Goal: Task Accomplishment & Management: Use online tool/utility

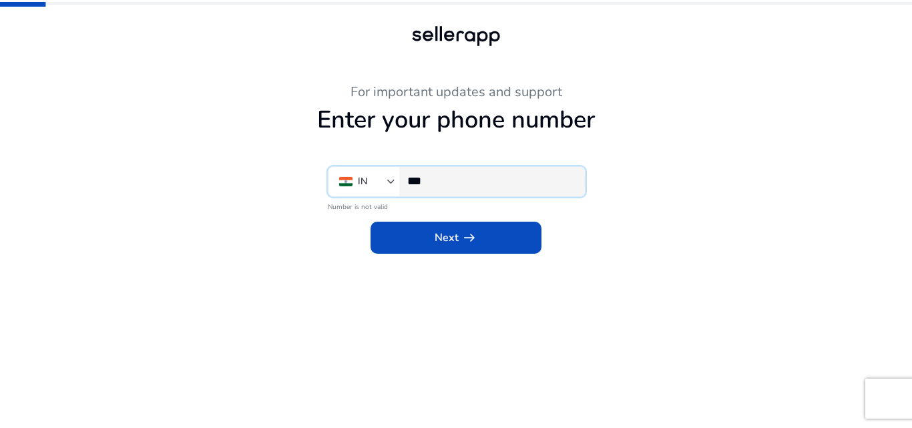
click at [459, 188] on input "***" at bounding box center [490, 181] width 167 height 15
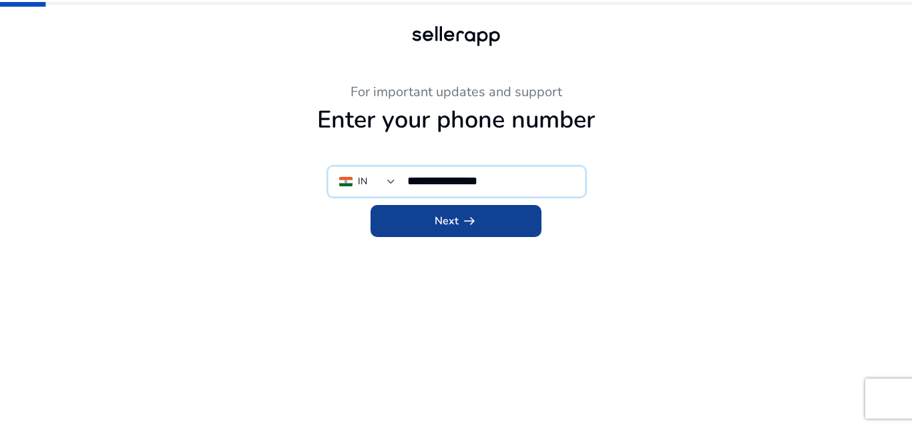
type input "**********"
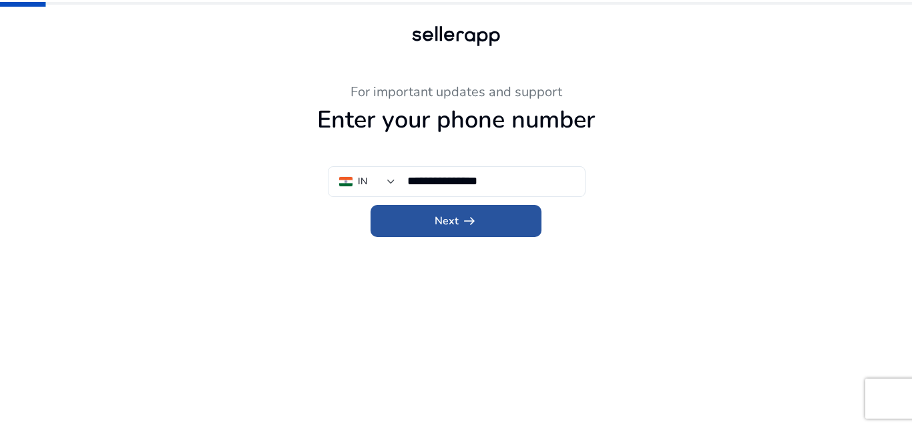
click at [447, 212] on span at bounding box center [455, 221] width 171 height 32
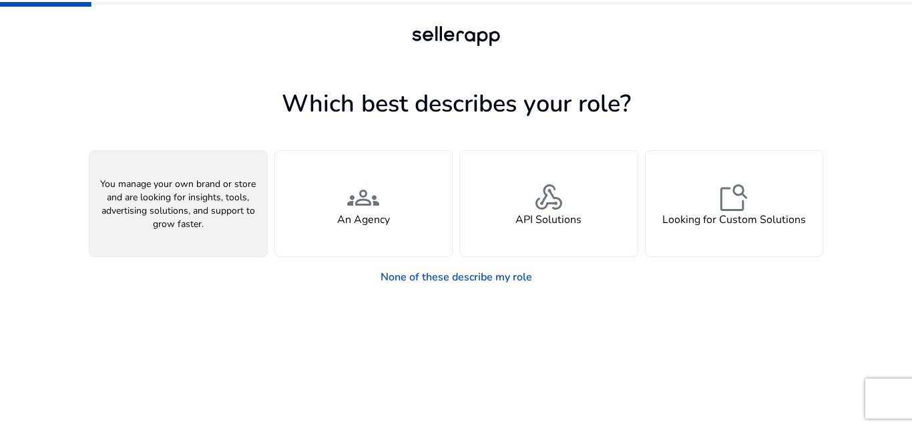
click at [226, 214] on div "person A Seller" at bounding box center [178, 203] width 178 height 105
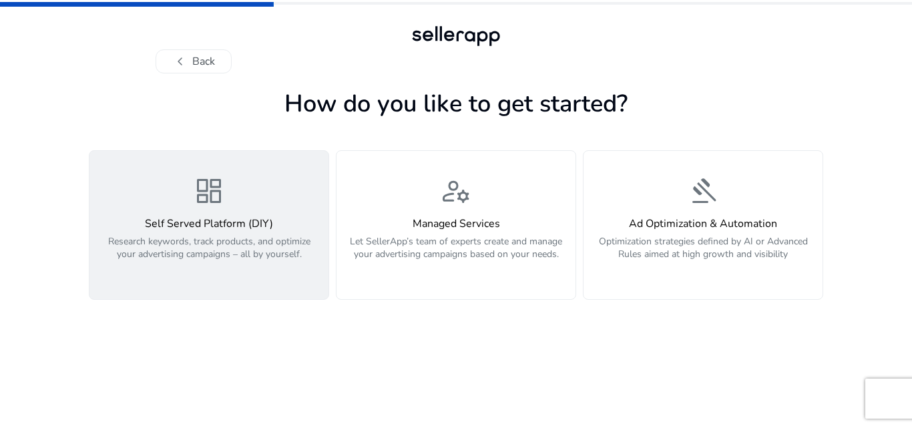
click at [250, 193] on div "dashboard Self Served Platform (DIY) Research keywords, track products, and opt…" at bounding box center [208, 225] width 223 height 100
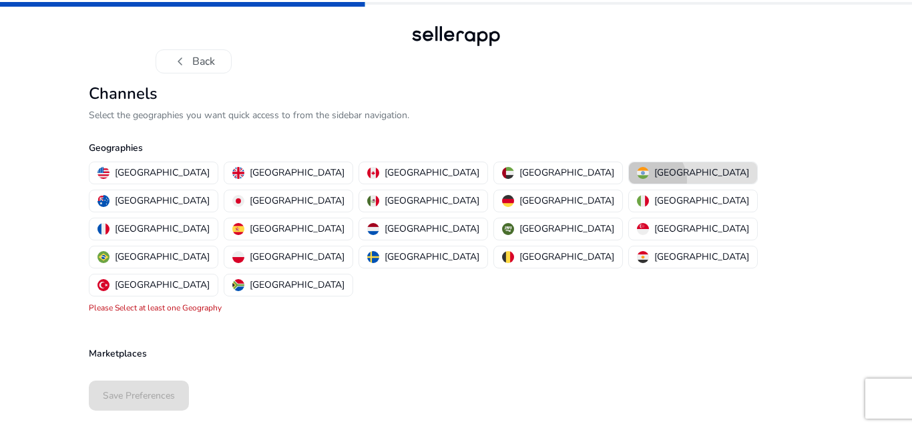
click at [629, 180] on button "[GEOGRAPHIC_DATA]" at bounding box center [693, 172] width 128 height 21
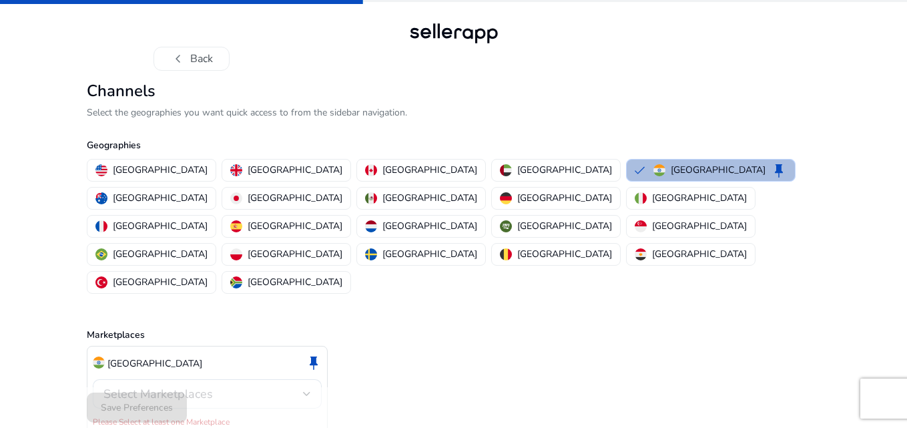
scroll to position [3, 0]
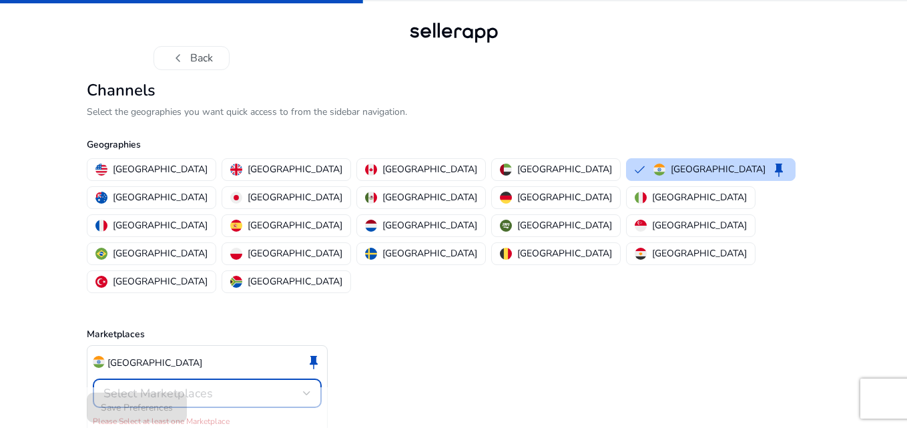
click at [257, 386] on div "Select Marketplaces" at bounding box center [203, 393] width 200 height 15
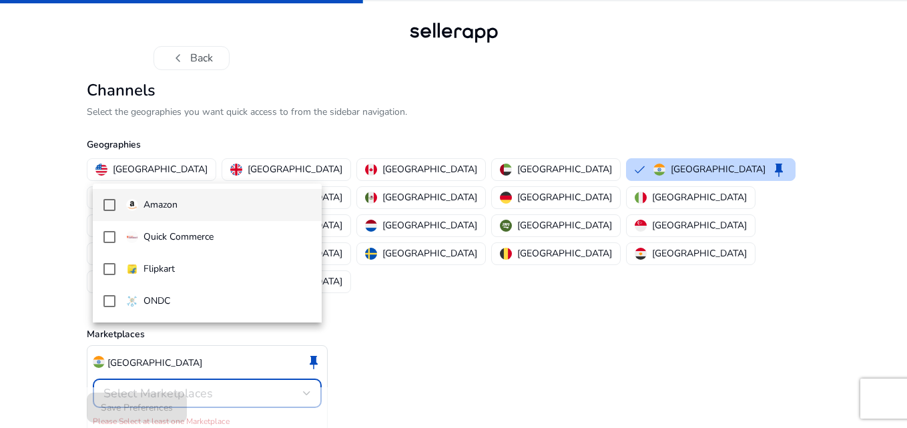
click at [117, 208] on mat-option "Amazon" at bounding box center [207, 205] width 229 height 32
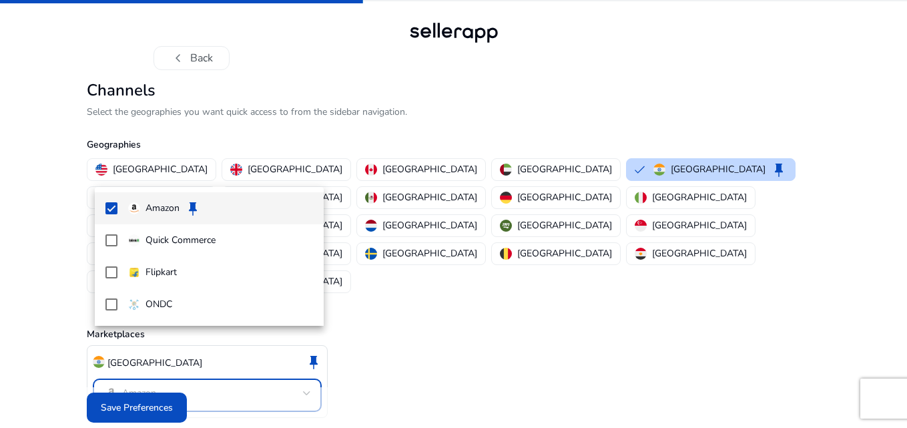
scroll to position [0, 0]
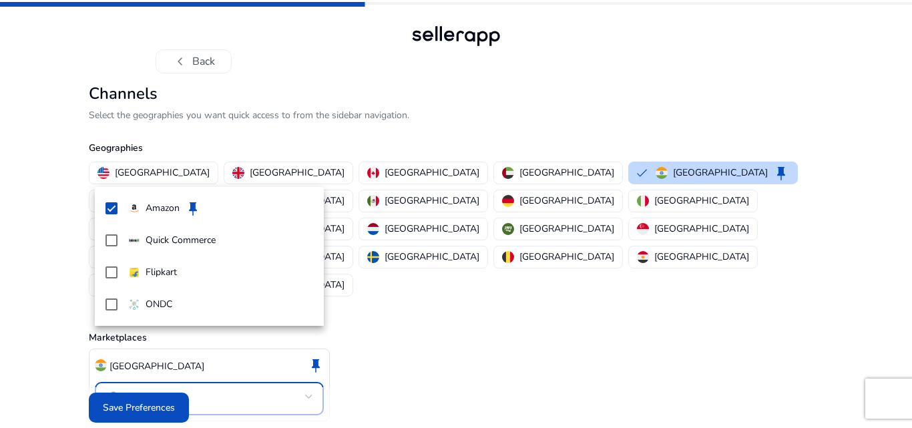
click at [129, 391] on div at bounding box center [456, 214] width 912 height 428
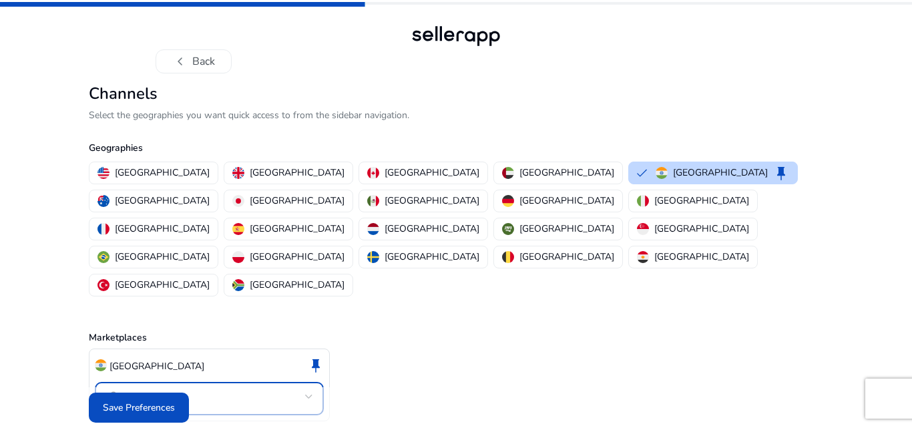
click at [312, 394] on div at bounding box center [309, 396] width 8 height 5
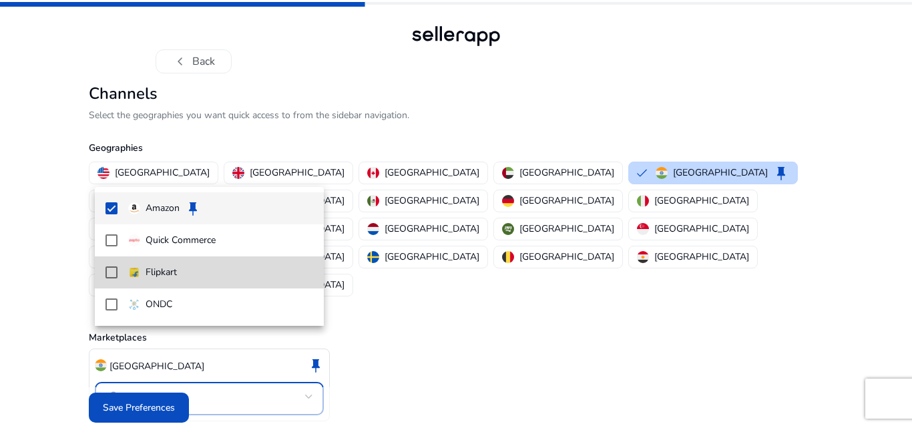
click at [109, 272] on mat-pseudo-checkbox at bounding box center [111, 272] width 12 height 12
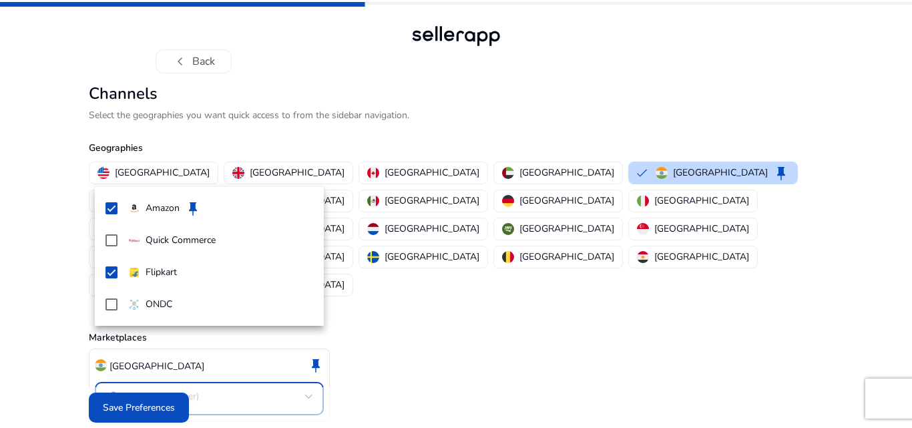
click at [138, 397] on div at bounding box center [456, 214] width 912 height 428
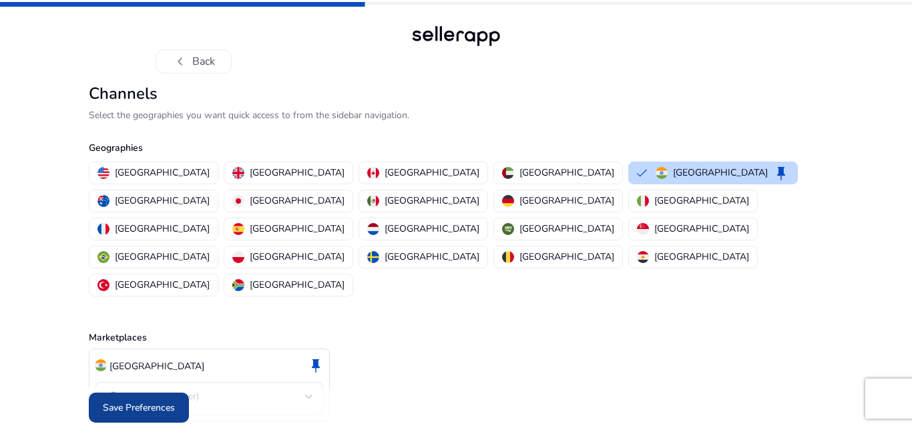
click at [145, 401] on span "Save Preferences" at bounding box center [139, 408] width 72 height 14
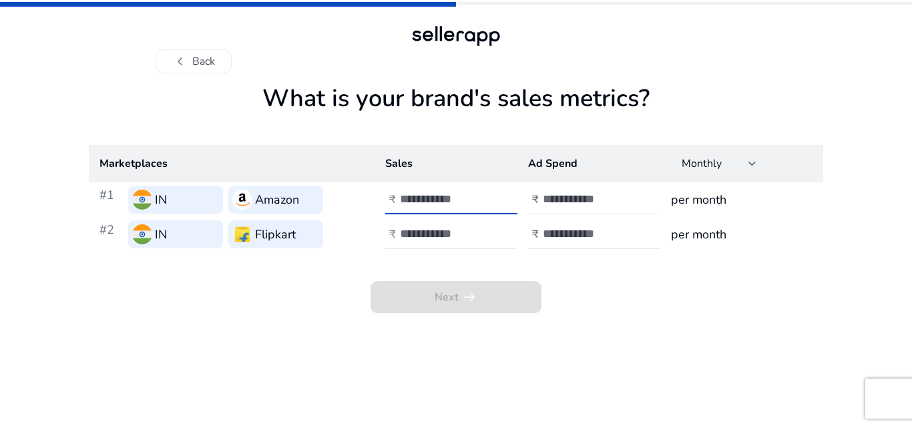
click at [423, 194] on input "number" at bounding box center [445, 199] width 90 height 15
click at [441, 200] on input "number" at bounding box center [445, 199] width 90 height 15
type input "*****"
click at [584, 202] on input "number" at bounding box center [588, 199] width 90 height 15
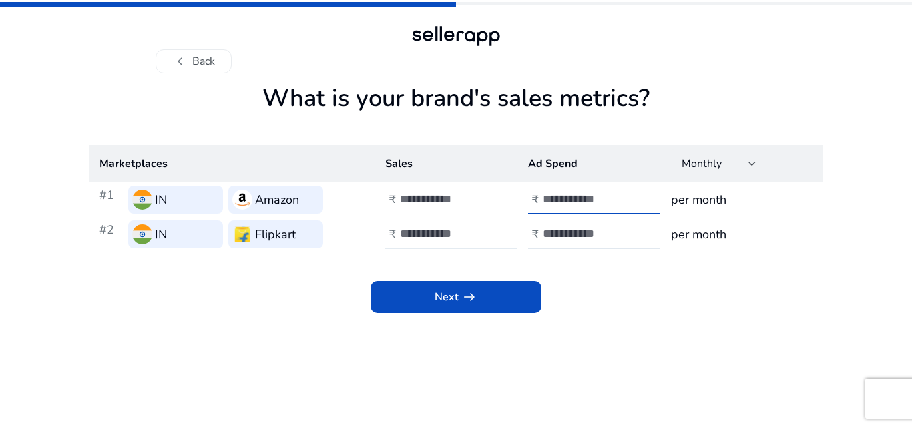
type input "****"
drag, startPoint x: 479, startPoint y: 226, endPoint x: 461, endPoint y: 229, distance: 19.0
click at [461, 229] on div at bounding box center [460, 234] width 120 height 29
click at [461, 229] on input "number" at bounding box center [445, 233] width 90 height 15
type input "*****"
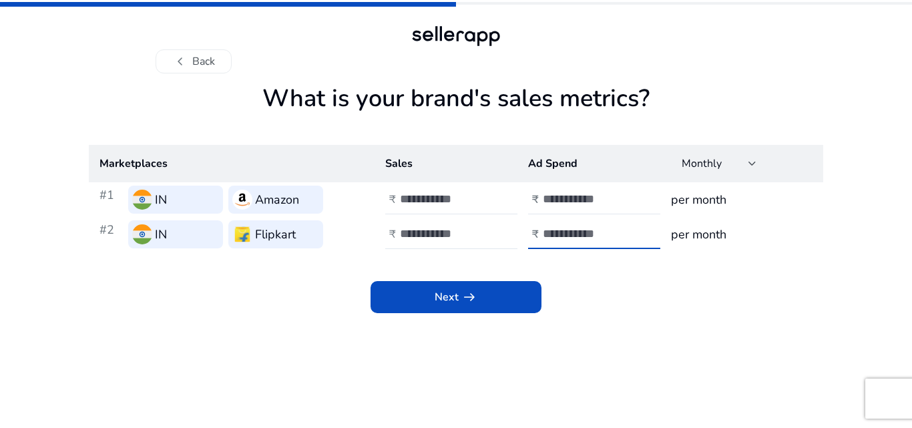
click at [551, 227] on input "number" at bounding box center [588, 233] width 90 height 15
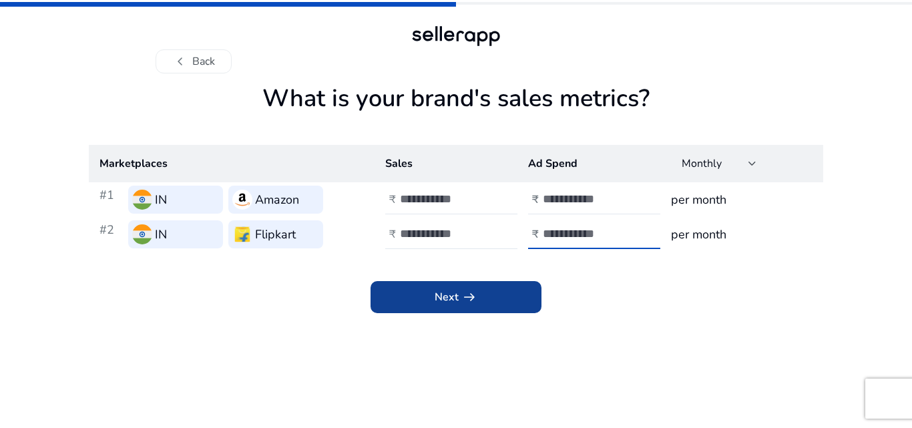
type input "****"
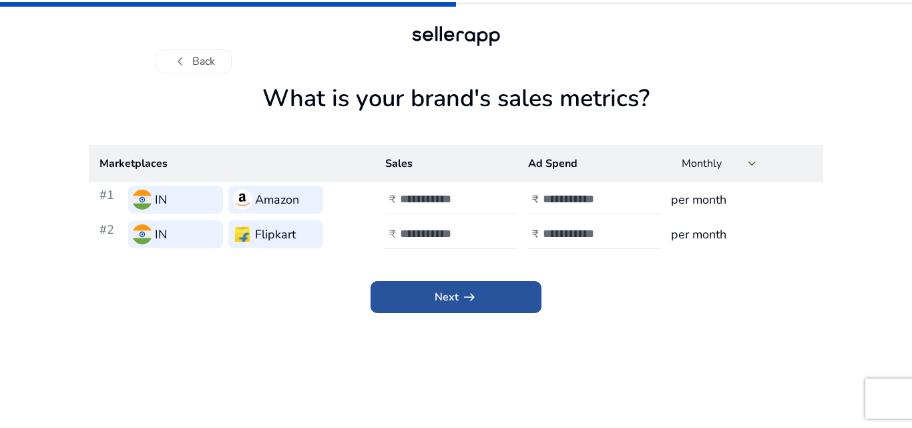
click at [496, 303] on span at bounding box center [455, 297] width 171 height 32
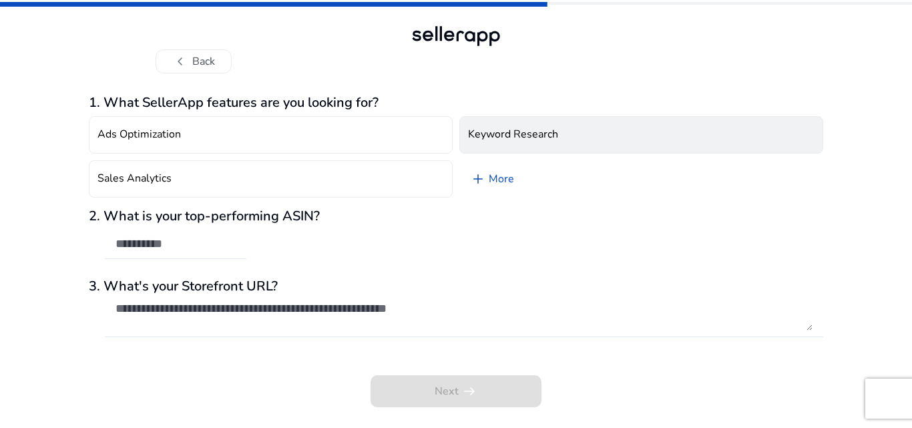
click at [512, 132] on h4 "Keyword Research" at bounding box center [513, 134] width 90 height 13
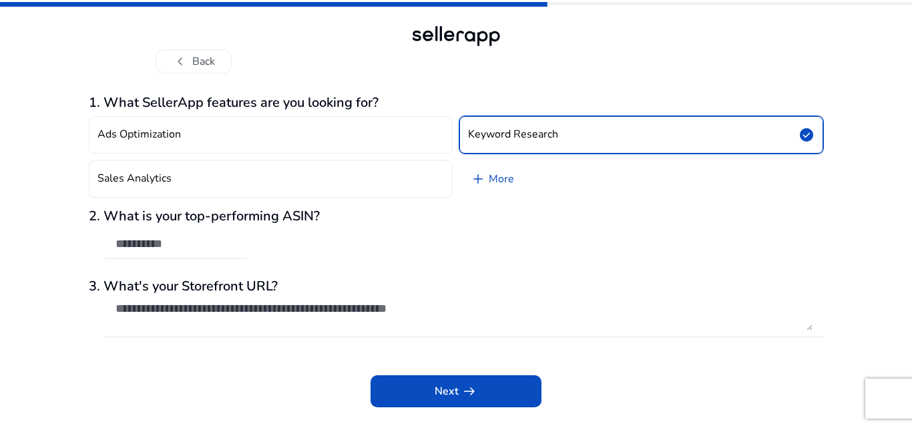
click at [512, 132] on h4 "Keyword Research" at bounding box center [513, 134] width 90 height 13
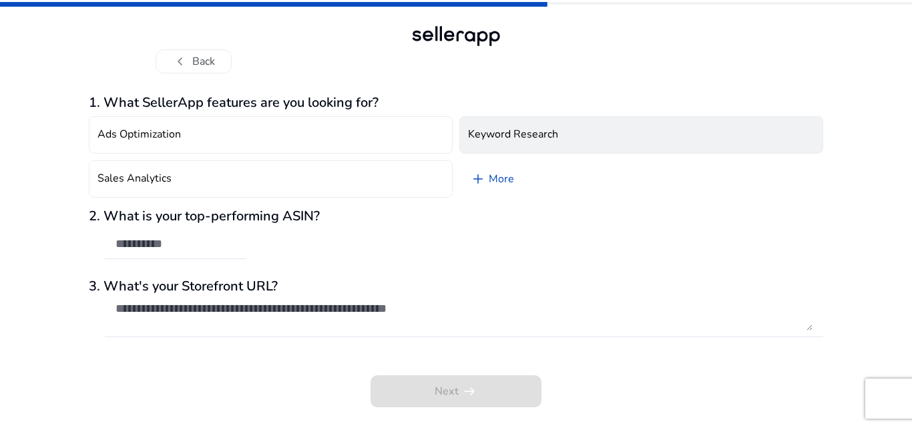
click at [512, 132] on h4 "Keyword Research" at bounding box center [513, 134] width 90 height 13
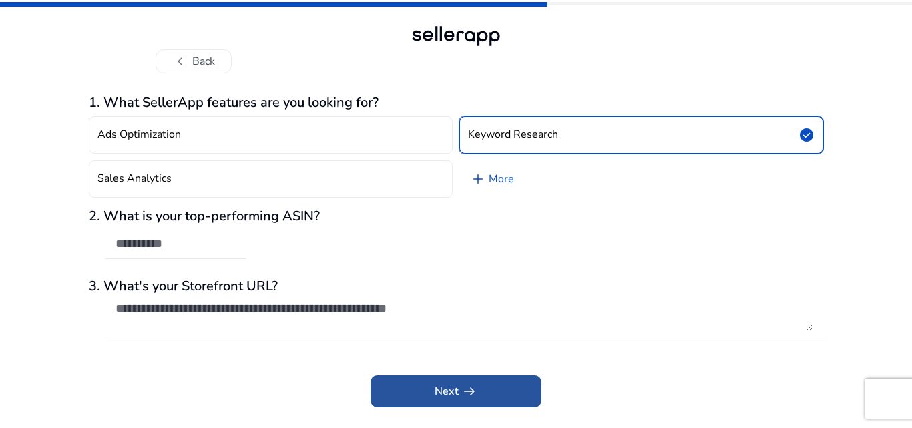
click at [470, 391] on span "arrow_right_alt" at bounding box center [469, 391] width 16 height 16
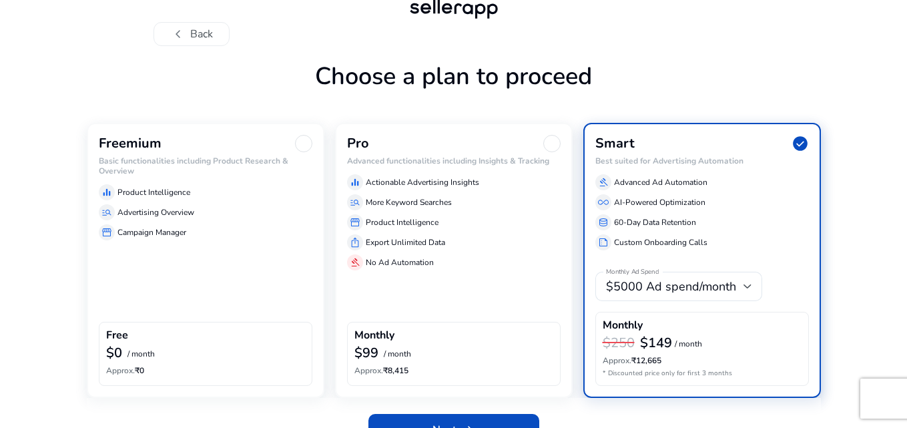
scroll to position [56, 0]
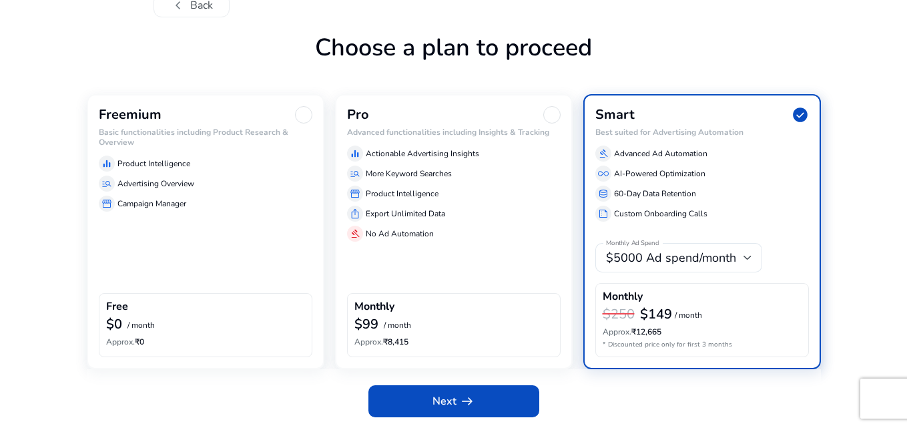
click at [170, 332] on div "$0 / month" at bounding box center [205, 324] width 199 height 17
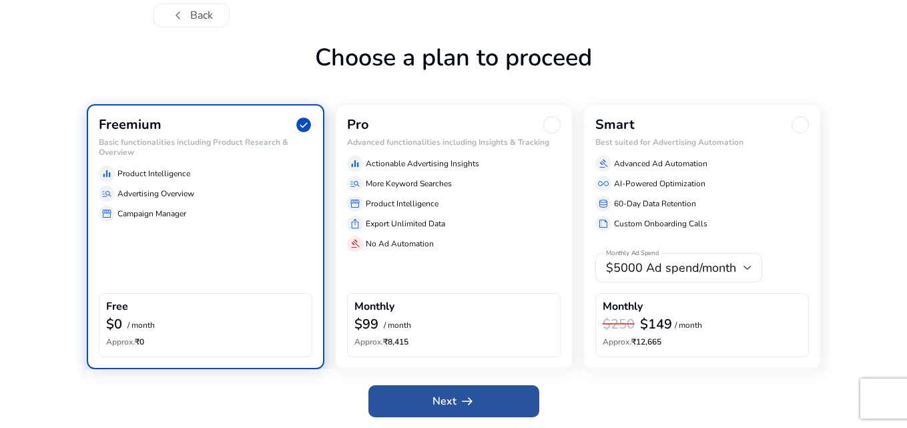
click at [409, 401] on span at bounding box center [453, 401] width 171 height 32
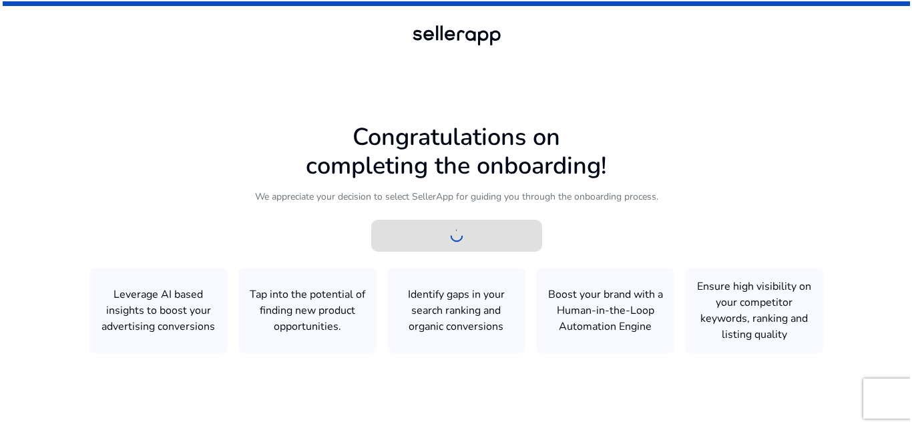
scroll to position [0, 0]
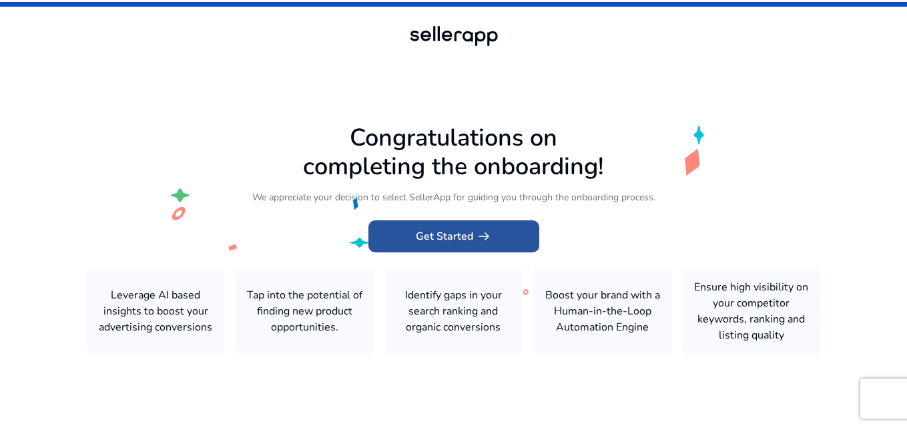
click at [402, 239] on span at bounding box center [453, 236] width 171 height 32
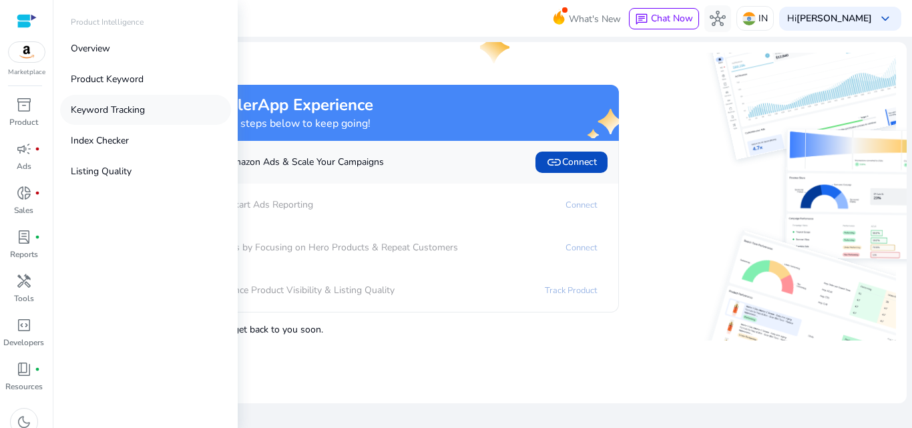
click at [97, 119] on link "Keyword Tracking" at bounding box center [145, 110] width 171 height 30
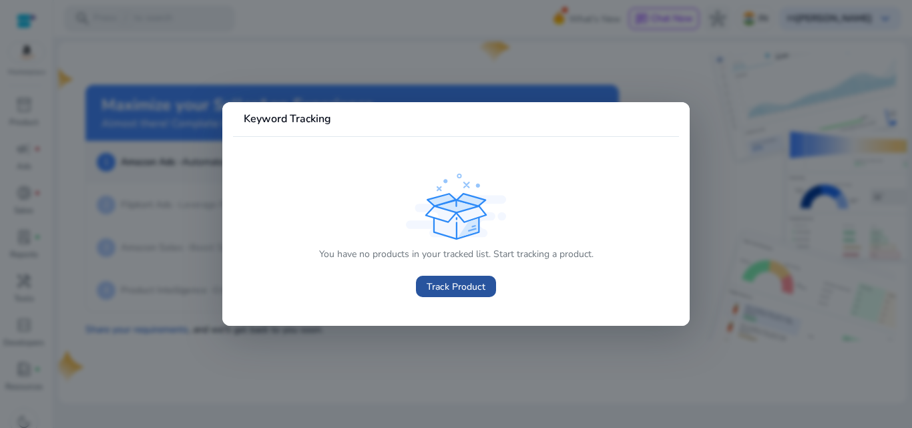
click at [463, 286] on span "Track Product" at bounding box center [456, 287] width 59 height 14
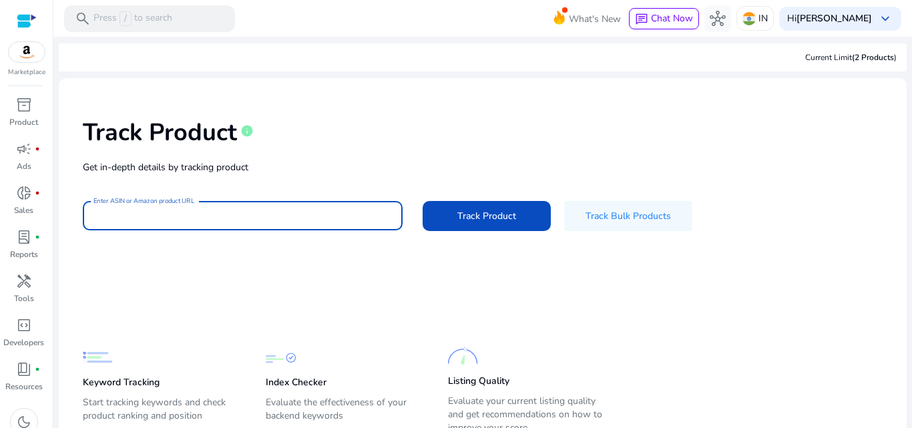
click at [237, 222] on input "Enter ASIN or Amazon product URL" at bounding box center [242, 215] width 298 height 15
paste input "**********"
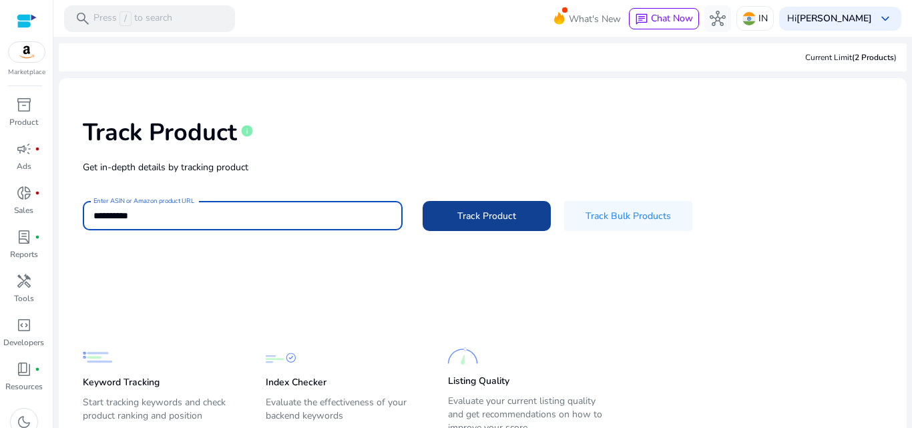
type input "**********"
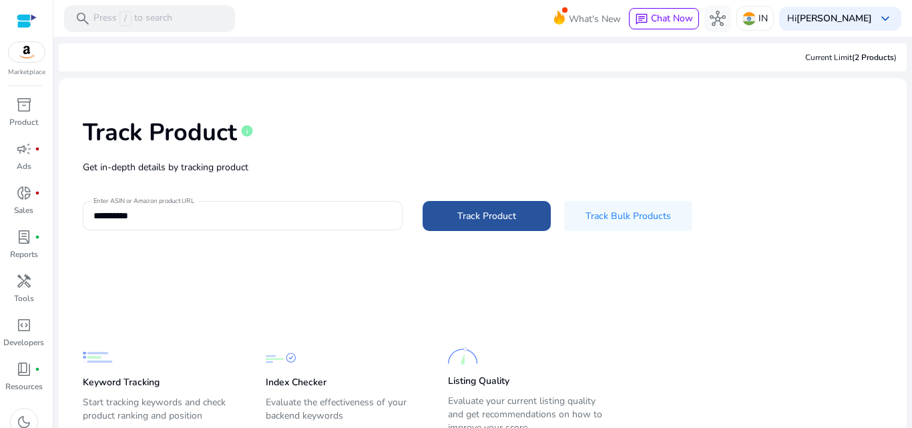
click at [448, 214] on span at bounding box center [487, 216] width 128 height 32
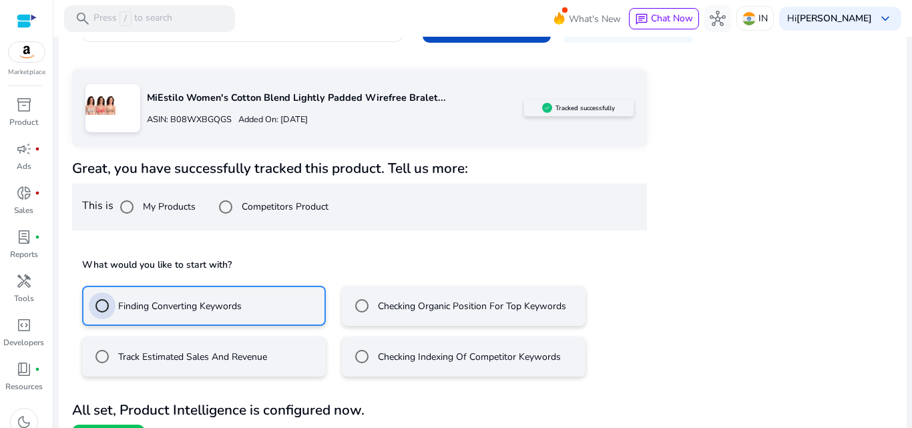
scroll to position [216, 0]
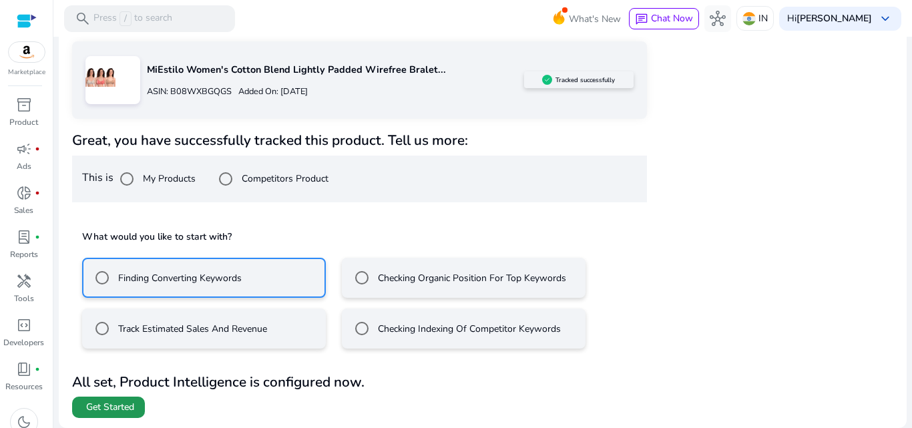
click at [97, 408] on span "Get Started" at bounding box center [110, 407] width 48 height 13
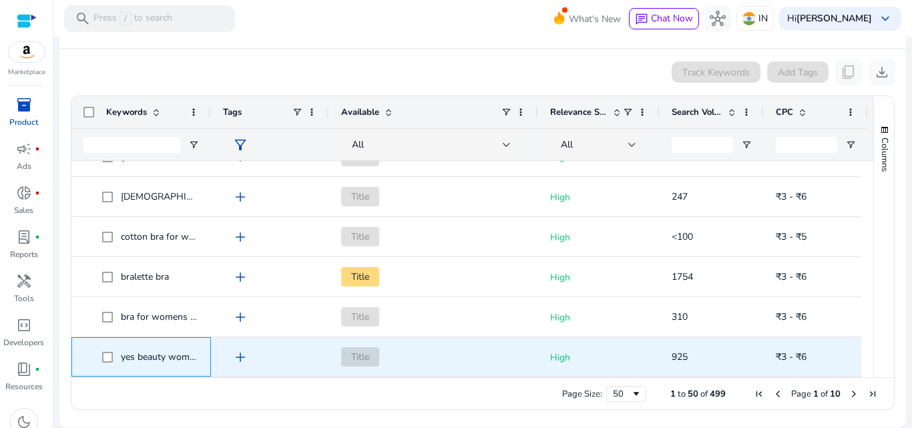
click at [175, 358] on span "yes beauty womens cotton non padded bra" at bounding box center [211, 356] width 181 height 13
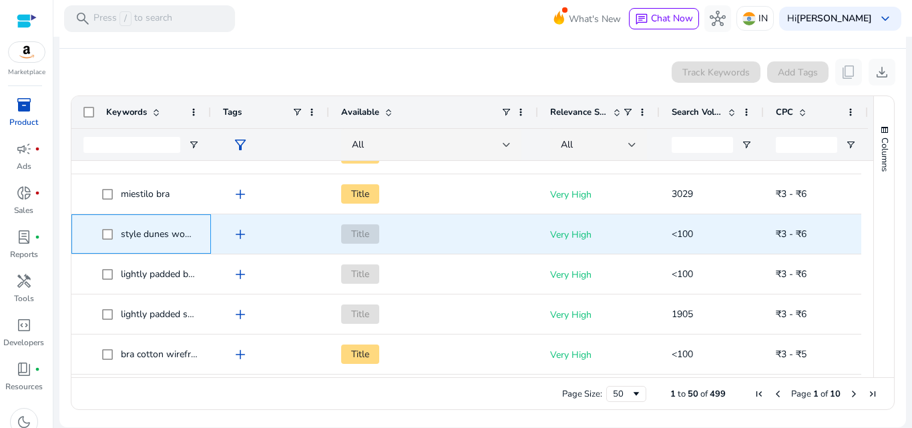
click at [160, 230] on span "style dunes women's nylon blend lightly padded wire free bralette bra" at bounding box center [267, 234] width 293 height 13
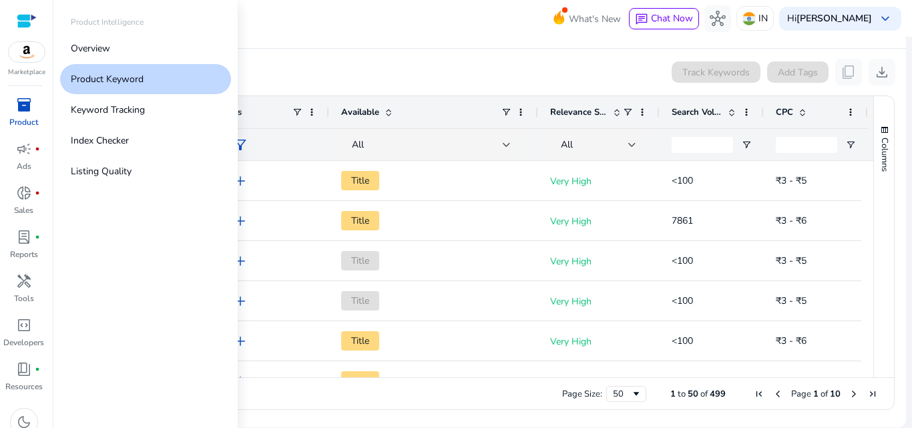
click at [18, 115] on div "inventory_2" at bounding box center [23, 104] width 37 height 21
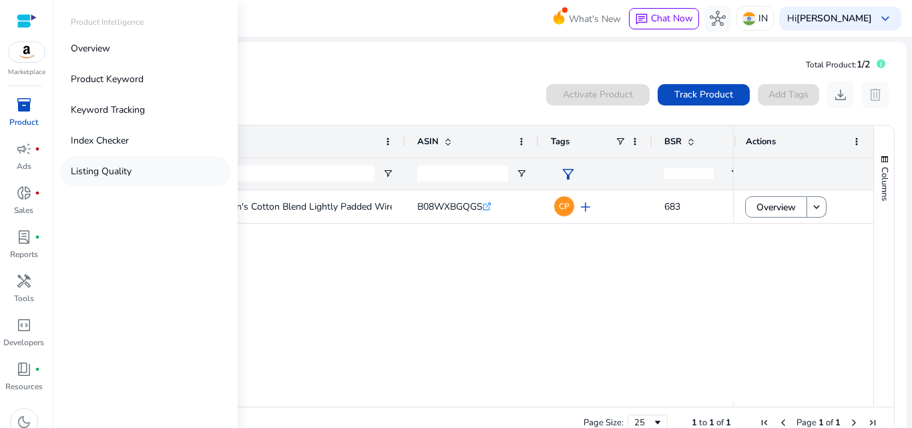
click at [86, 166] on p "Listing Quality" at bounding box center [101, 171] width 61 height 14
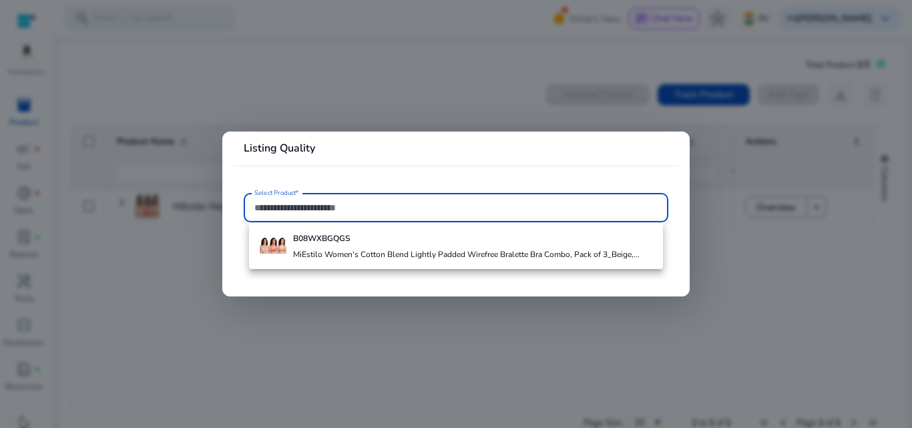
click at [270, 204] on input "Select Product*" at bounding box center [455, 207] width 403 height 15
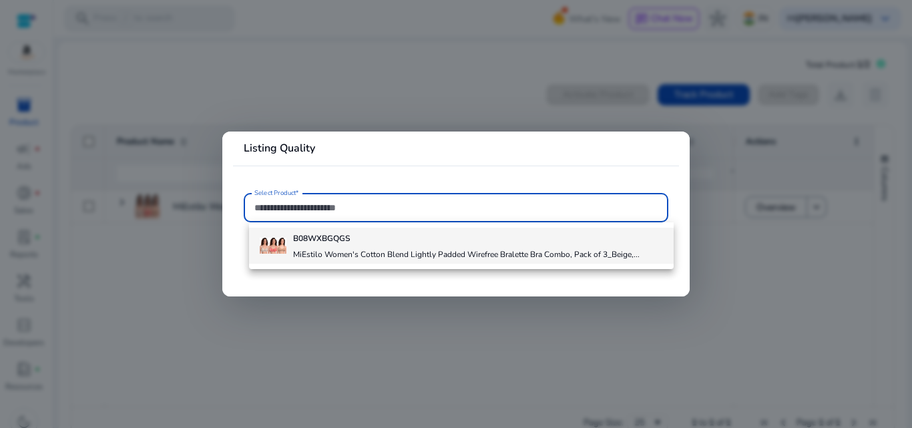
paste input "**********"
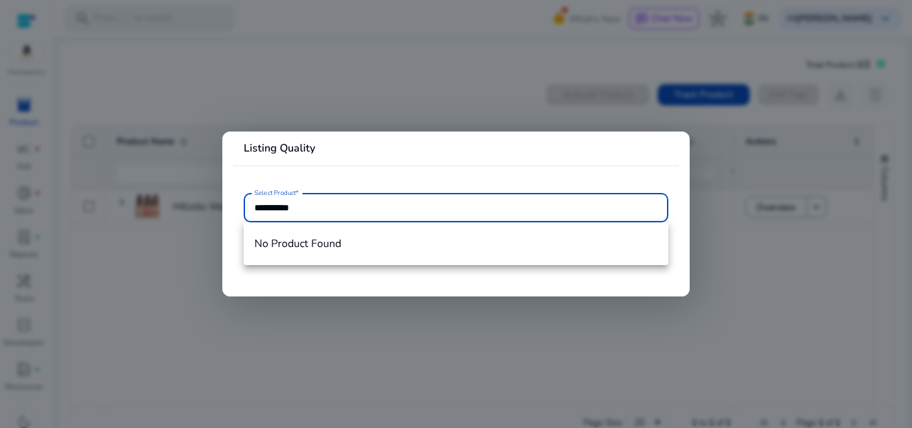
type input "**********"
click at [344, 208] on input "**********" at bounding box center [455, 207] width 403 height 15
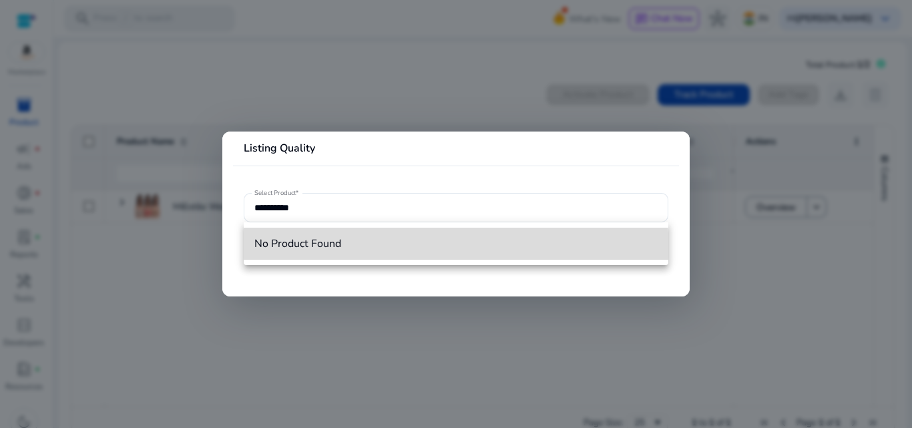
click at [322, 254] on mat-option "No Product Found" at bounding box center [456, 244] width 425 height 32
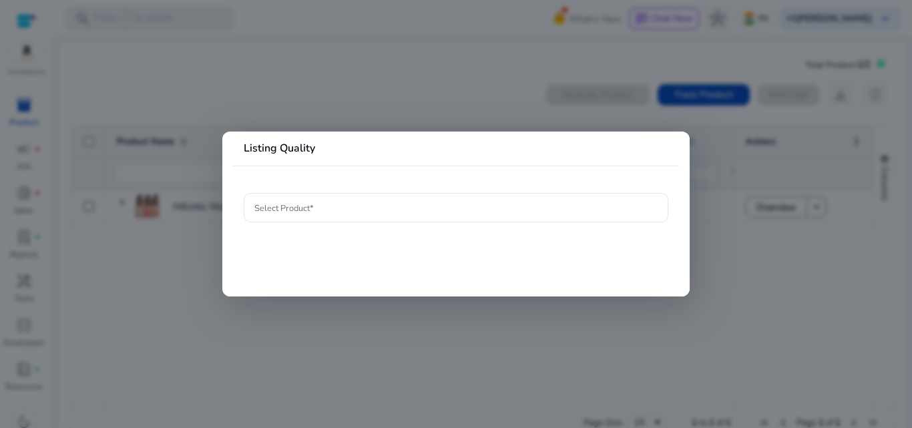
click at [386, 83] on div at bounding box center [456, 214] width 912 height 428
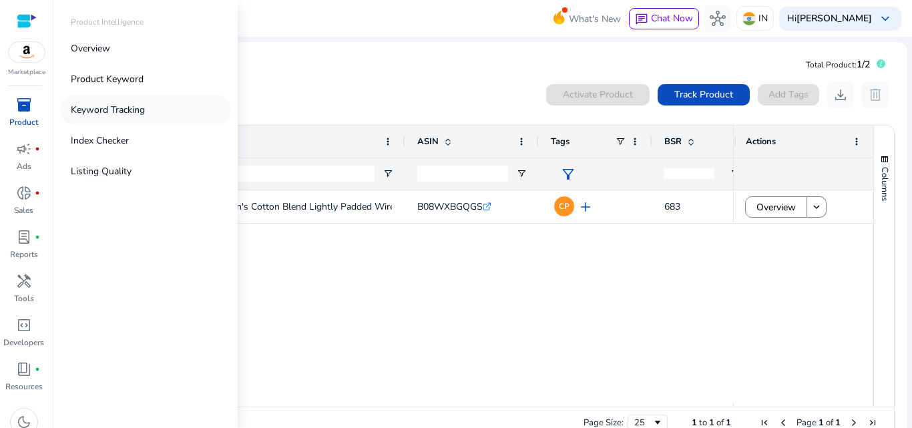
click at [92, 110] on p "Keyword Tracking" at bounding box center [108, 110] width 74 height 14
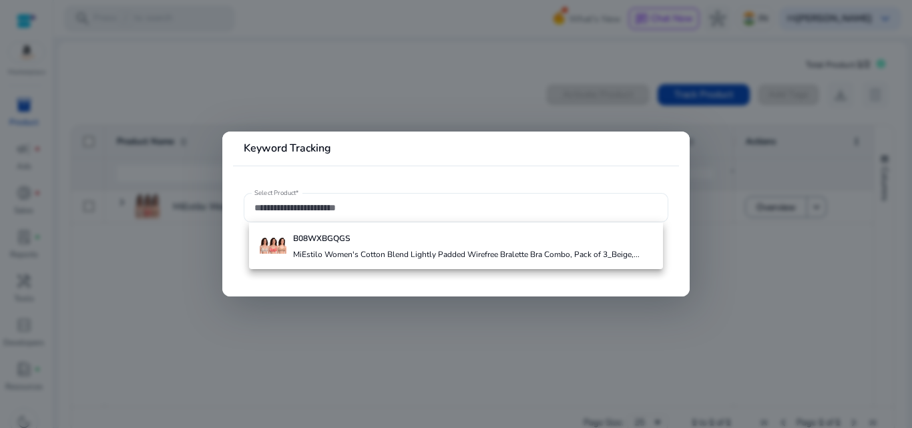
drag, startPoint x: 308, startPoint y: 219, endPoint x: 310, endPoint y: 210, distance: 9.7
click at [310, 210] on div at bounding box center [455, 207] width 403 height 29
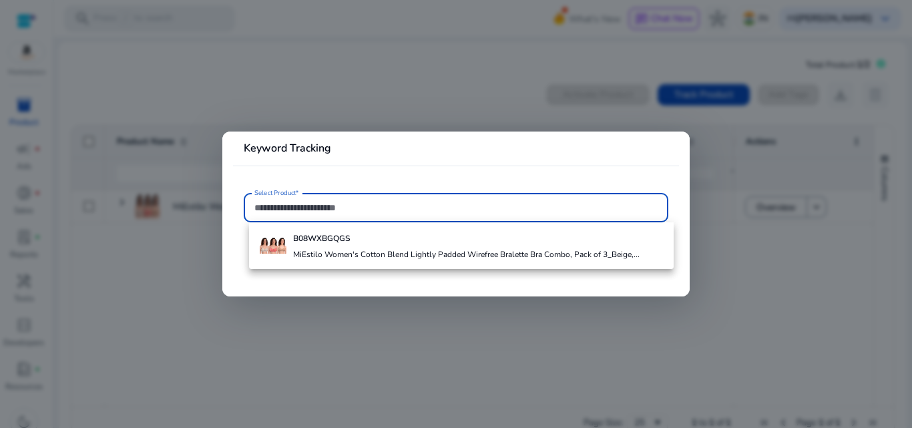
click at [310, 210] on input "Select Product*" at bounding box center [455, 207] width 403 height 15
paste input "**********"
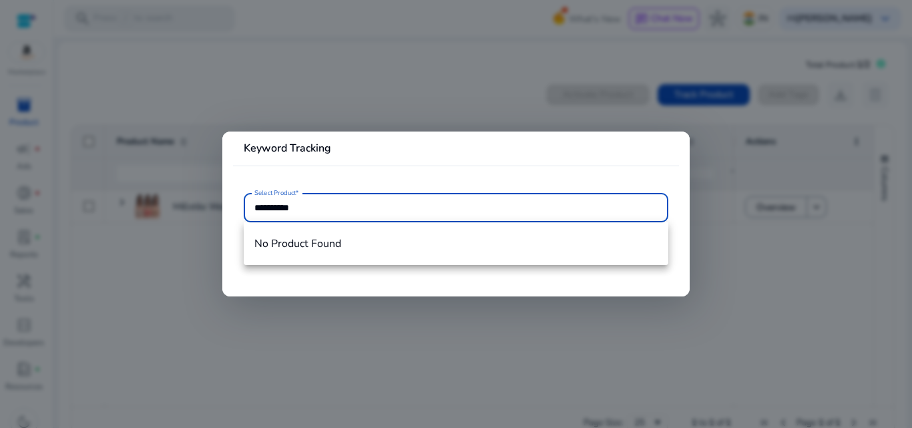
type input "**********"
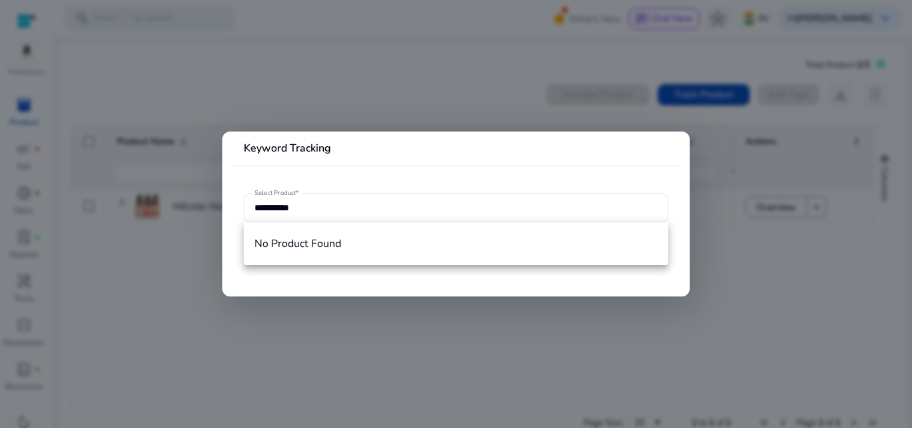
click at [206, 179] on div at bounding box center [456, 214] width 912 height 428
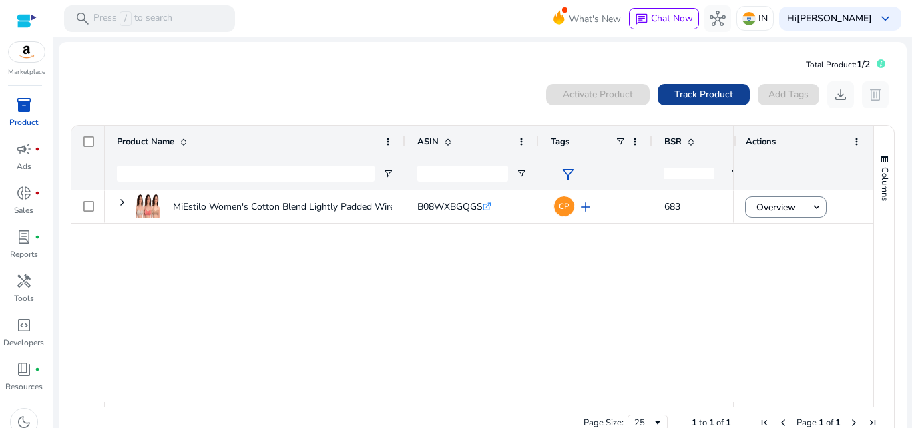
click at [719, 91] on span "Track Product" at bounding box center [703, 94] width 59 height 14
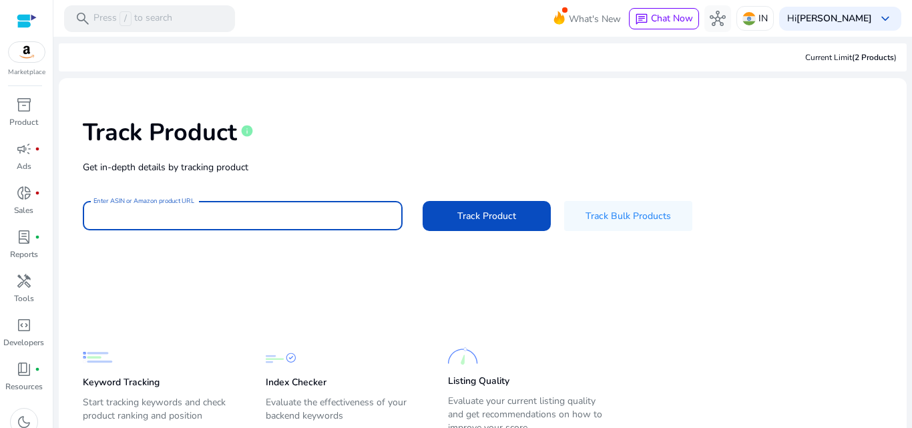
click at [182, 216] on input "Enter ASIN or Amazon product URL" at bounding box center [242, 215] width 298 height 15
paste input "**********"
type input "**********"
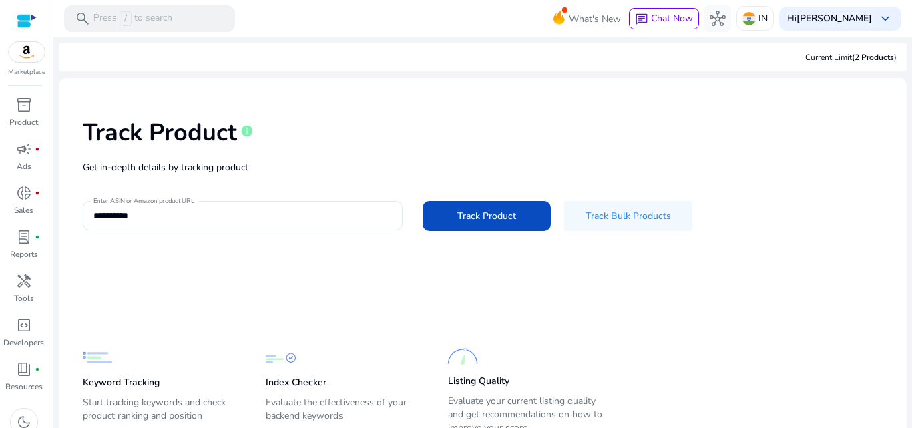
click at [311, 318] on app-static-section-before-action "Keyword Tracking Start tracking keywords and check product ranking and position…" at bounding box center [473, 365] width 780 height 148
click at [459, 217] on span "Track Product" at bounding box center [486, 216] width 59 height 14
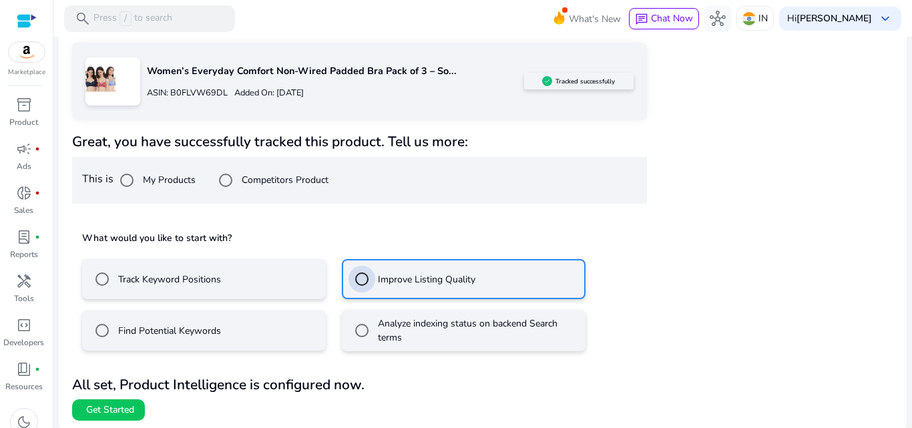
scroll to position [218, 0]
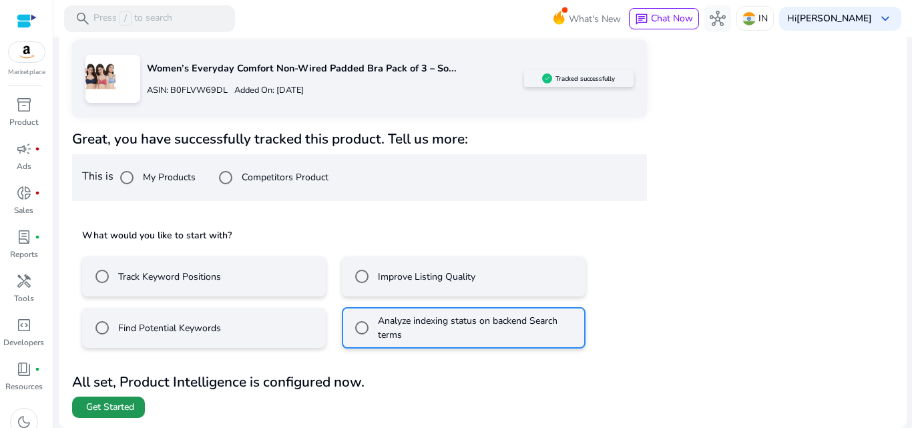
click at [107, 403] on span "Get Started" at bounding box center [110, 407] width 48 height 13
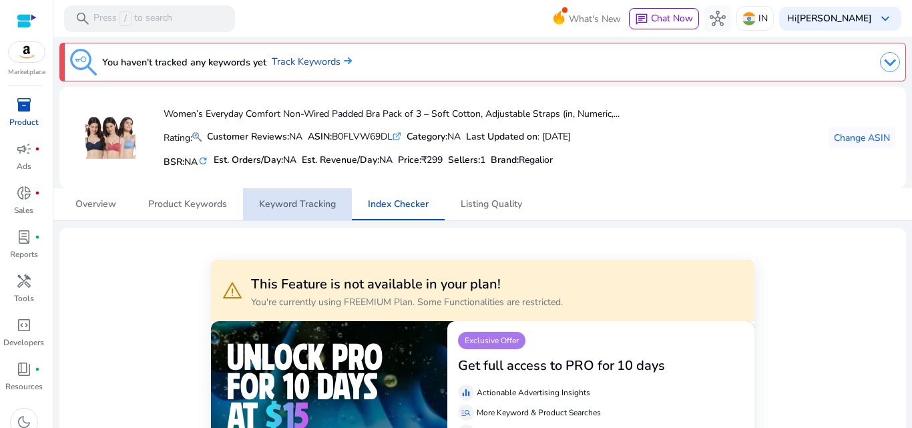
click at [276, 205] on span "Keyword Tracking" at bounding box center [297, 204] width 77 height 9
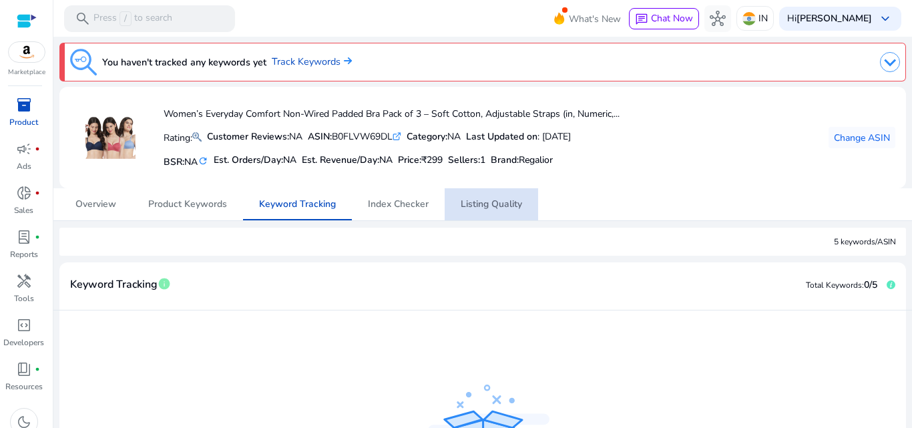
click at [473, 205] on span "Listing Quality" at bounding box center [491, 204] width 61 height 9
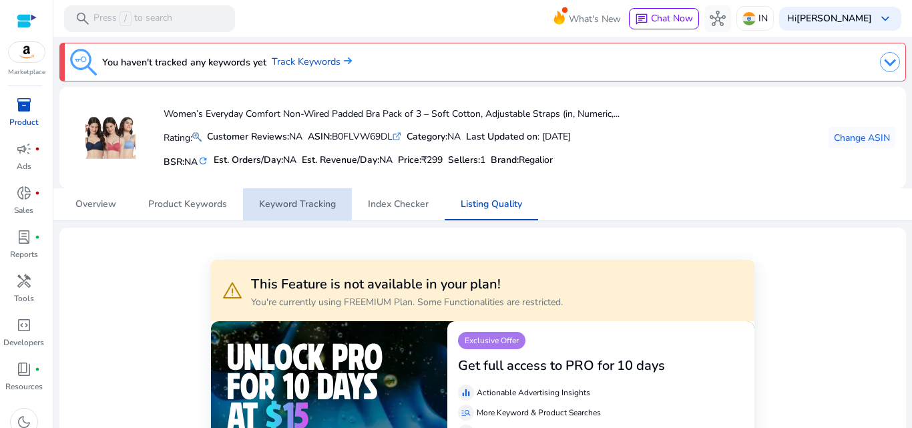
click at [277, 200] on span "Keyword Tracking" at bounding box center [297, 204] width 77 height 9
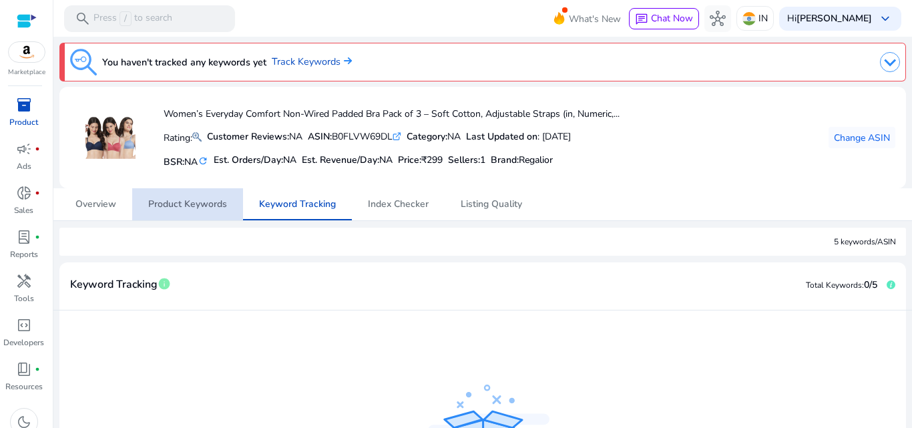
click at [220, 207] on span "Product Keywords" at bounding box center [187, 204] width 79 height 9
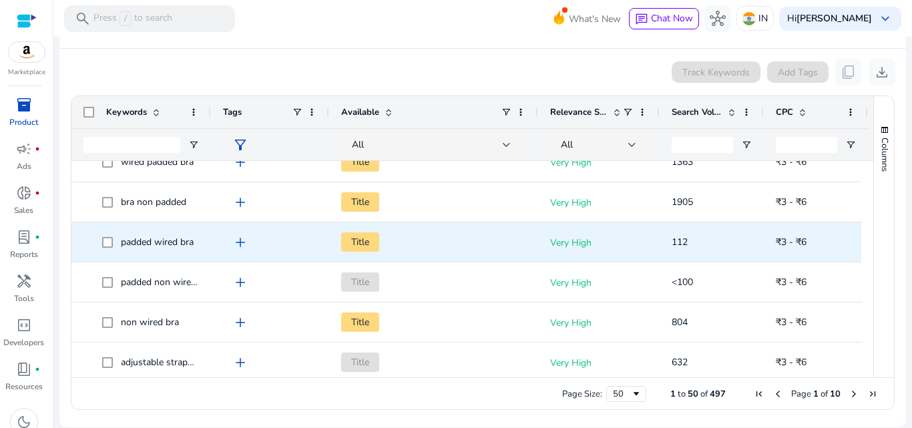
scroll to position [215, 0]
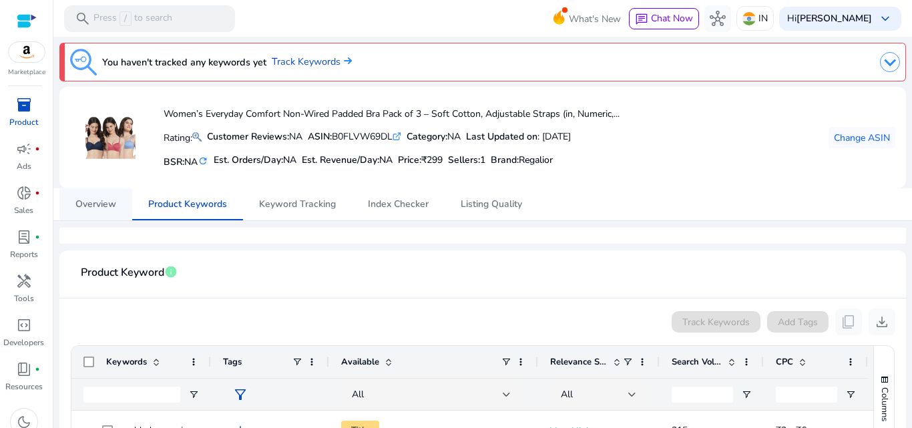
click at [103, 206] on span "Overview" at bounding box center [95, 204] width 41 height 9
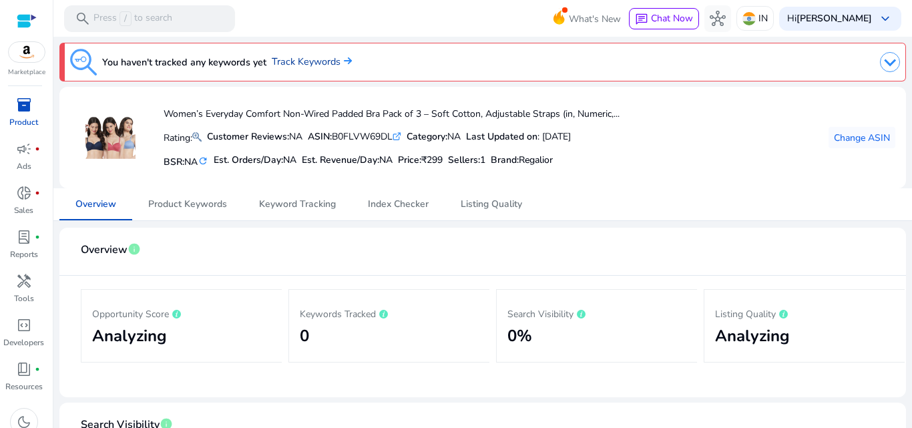
click at [319, 63] on link "Track Keywords" at bounding box center [312, 62] width 80 height 15
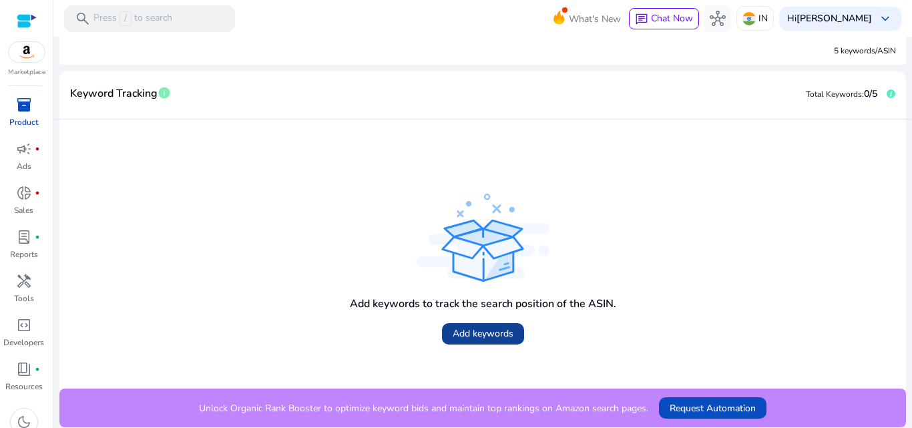
click at [447, 334] on span at bounding box center [483, 334] width 82 height 32
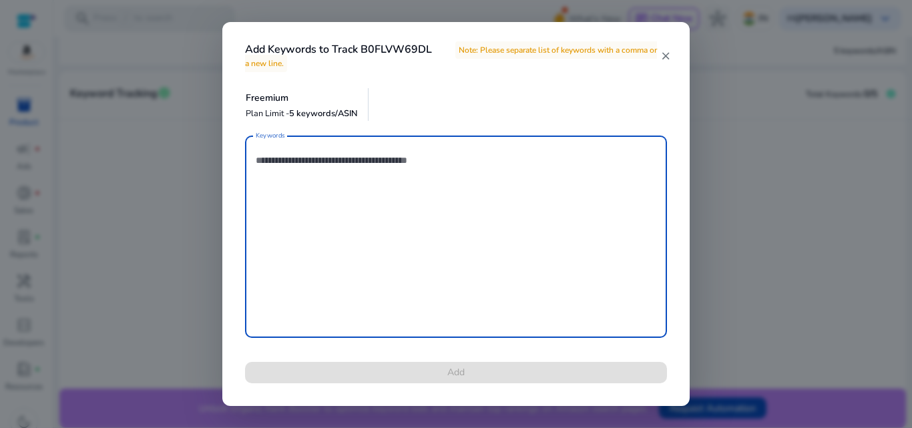
click at [336, 164] on textarea "Keywords" at bounding box center [456, 236] width 401 height 189
type textarea "*"
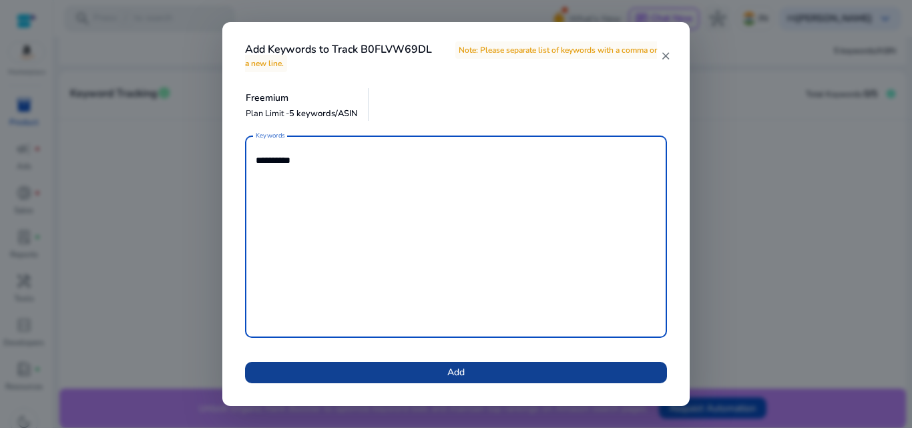
type textarea "**********"
click at [437, 365] on span at bounding box center [456, 372] width 422 height 32
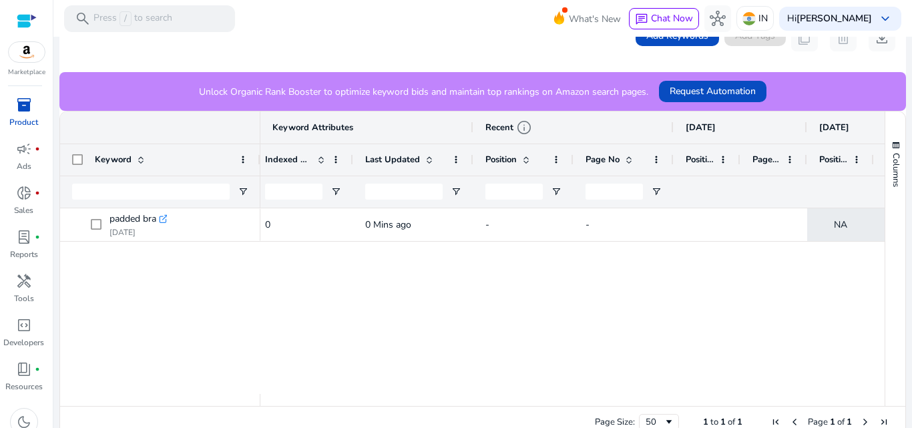
scroll to position [0, 271]
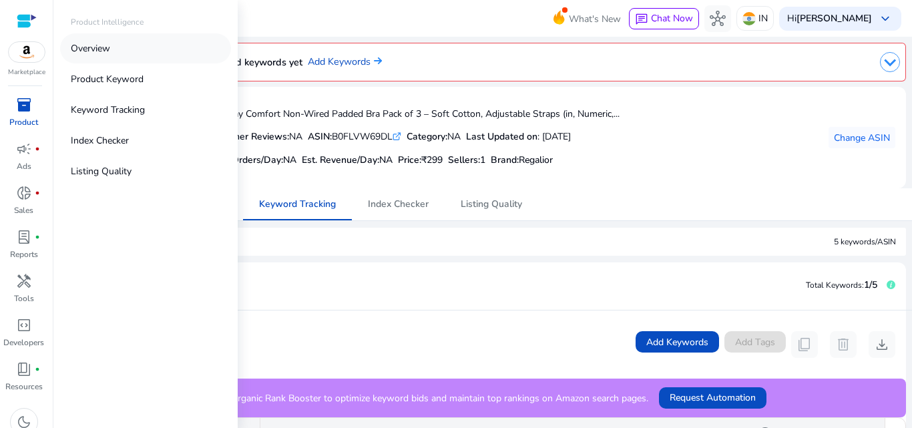
click at [86, 51] on p "Overview" at bounding box center [90, 48] width 39 height 14
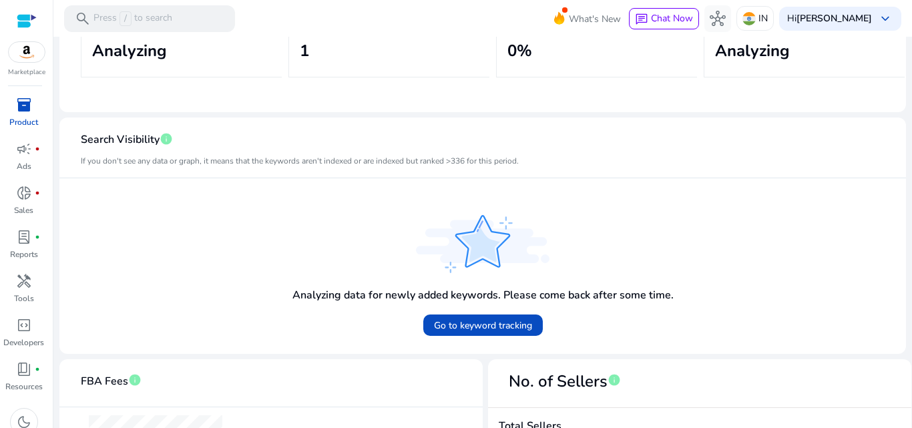
scroll to position [496, 0]
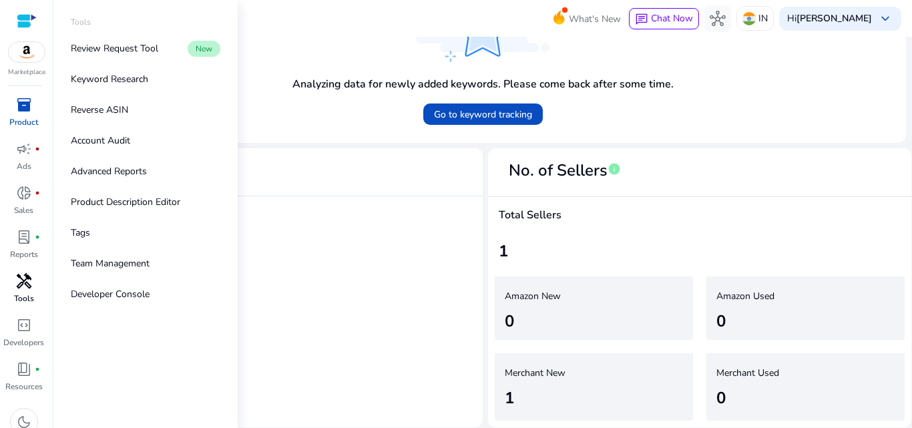
click at [25, 291] on div "handyman" at bounding box center [23, 280] width 37 height 21
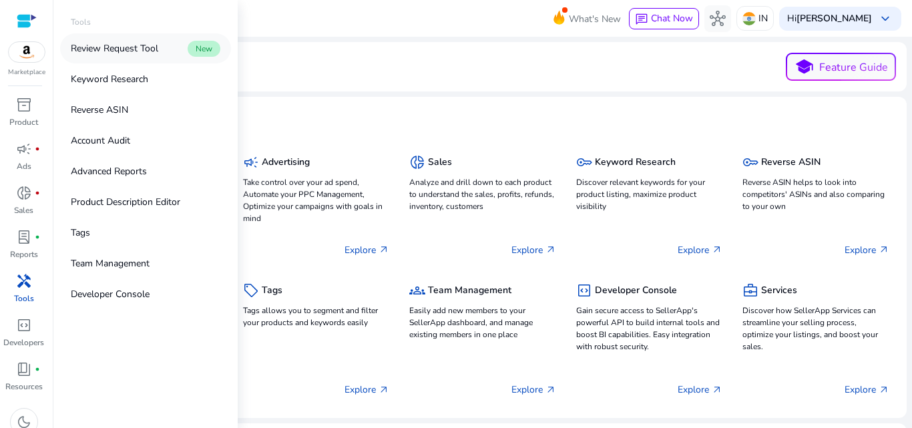
click at [138, 49] on p "Review Request Tool" at bounding box center [114, 48] width 87 height 14
